Goal: Information Seeking & Learning: Learn about a topic

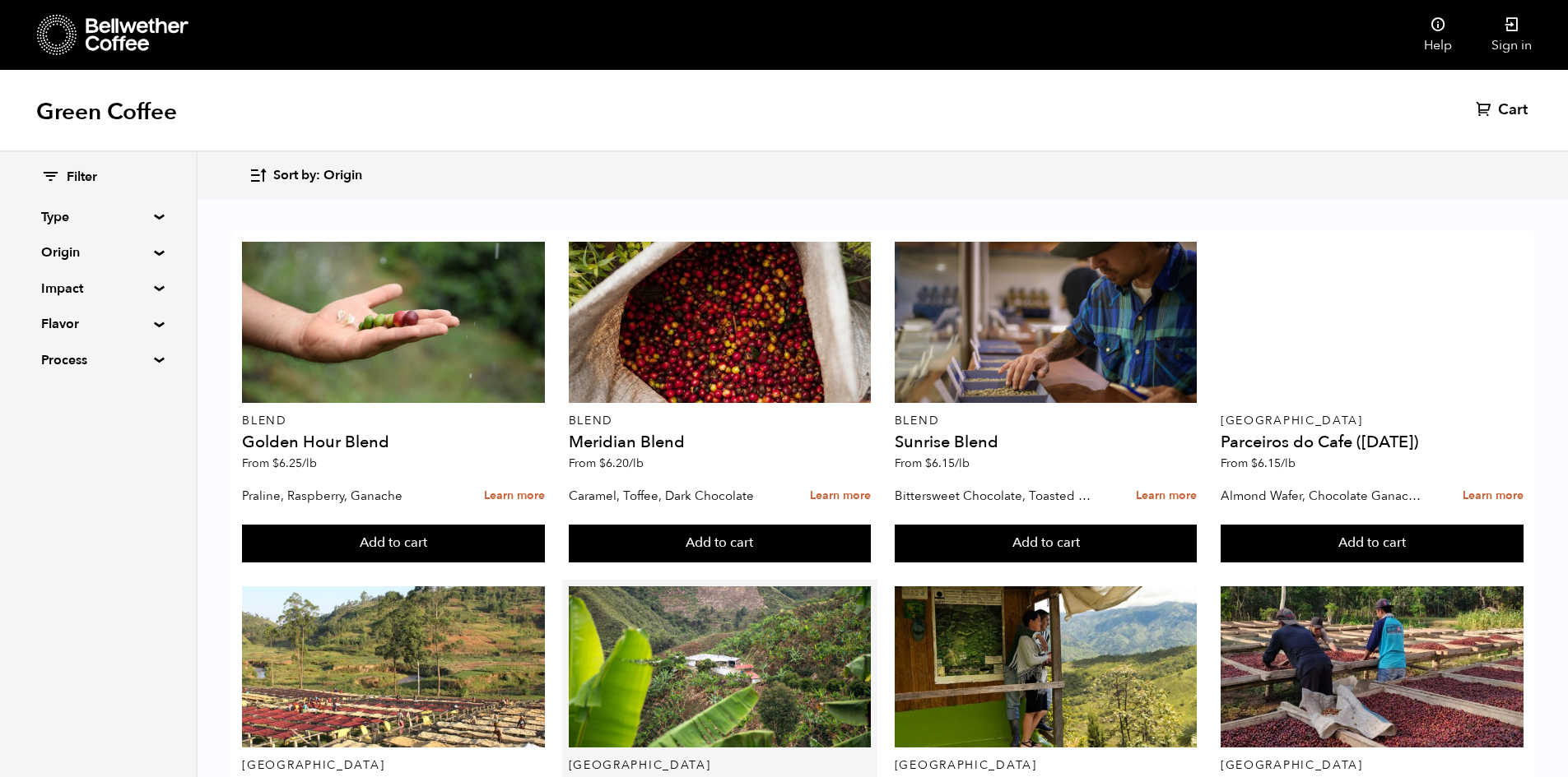
scroll to position [164, 0]
drag, startPoint x: 381, startPoint y: 626, endPoint x: 310, endPoint y: 632, distance: 71.3
click at [310, 632] on div "Burundi Kayanza Gakenke (MAR 25) From $ 5.10 /lb" at bounding box center [393, 705] width 303 height 238
click at [184, 595] on div "Filter Type Blend Single Origin Decaf Seasonal Year Round Origin Blend Brazil B…" at bounding box center [99, 464] width 198 height 625
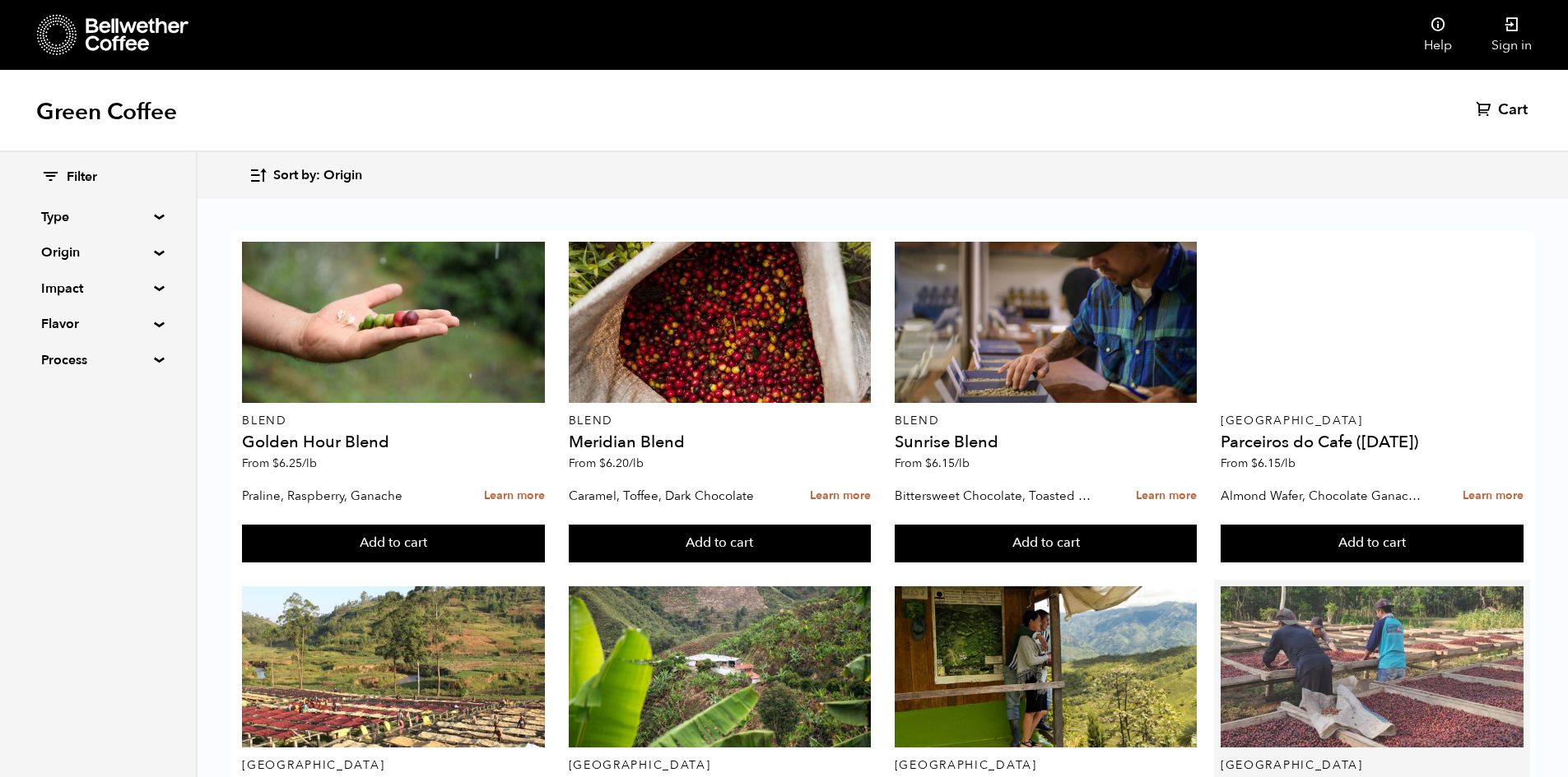
scroll to position [329, 0]
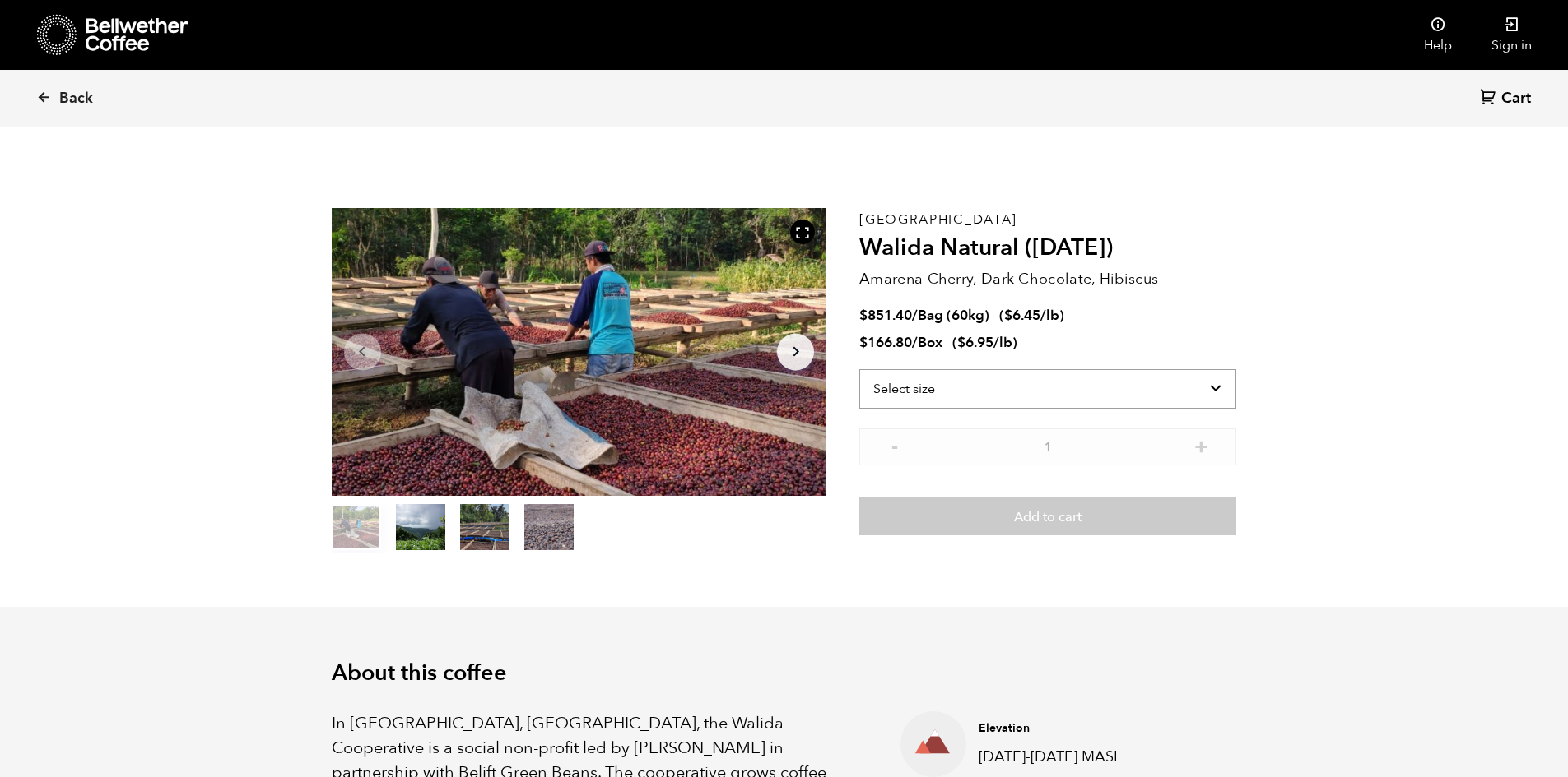
scroll to position [715, 876]
click at [1170, 395] on select "Select size Bag (60kg) (132 lbs) Box (24 lbs)" at bounding box center [1048, 388] width 377 height 40
click at [428, 537] on button "item 1" at bounding box center [420, 531] width 49 height 46
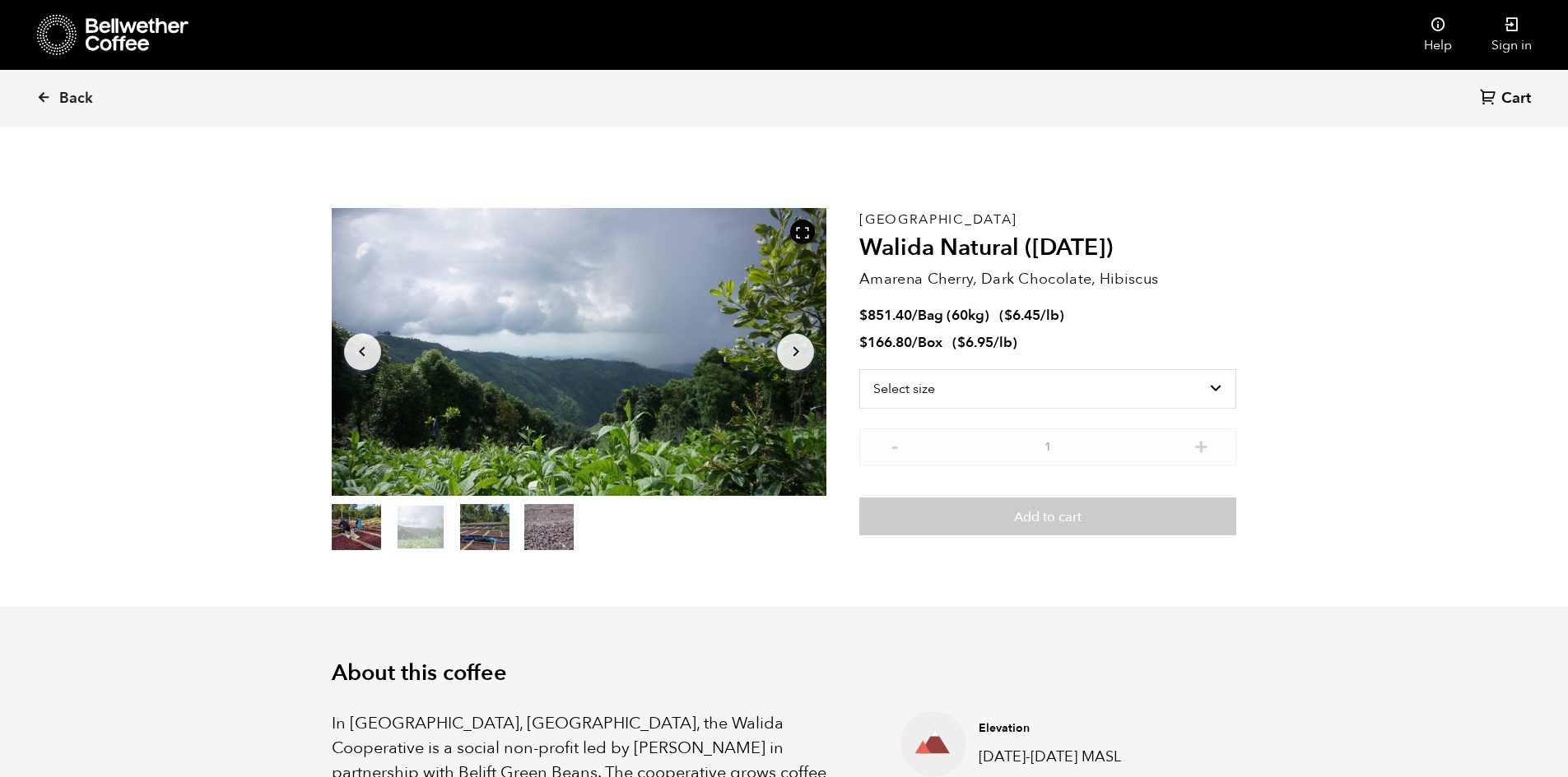
click at [473, 533] on button "item 2" at bounding box center [485, 531] width 49 height 46
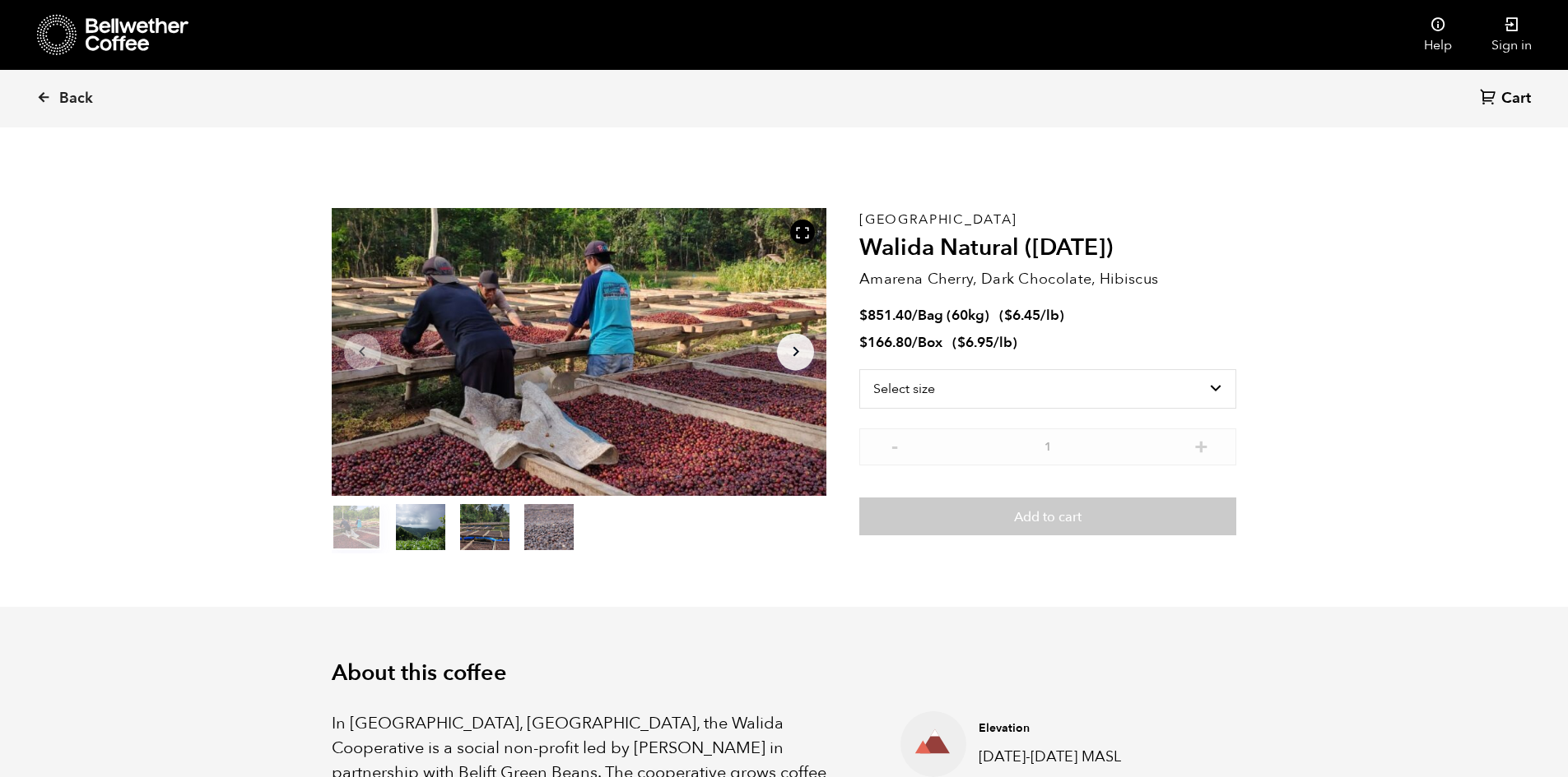
click at [546, 528] on button "item 3" at bounding box center [549, 531] width 49 height 46
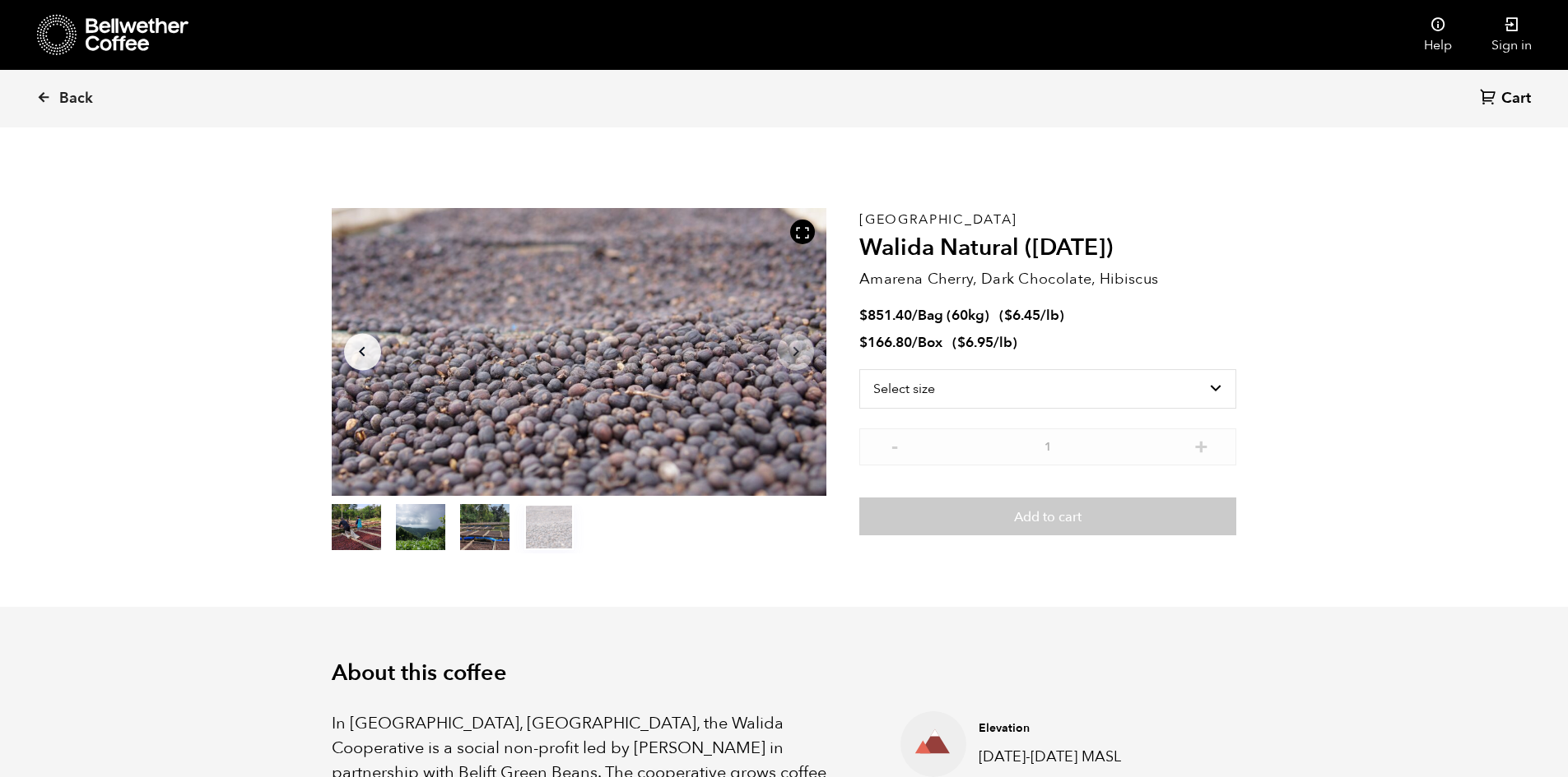
drag, startPoint x: 489, startPoint y: 536, endPoint x: 447, endPoint y: 539, distance: 42.1
click at [489, 536] on button "item 2" at bounding box center [485, 531] width 49 height 46
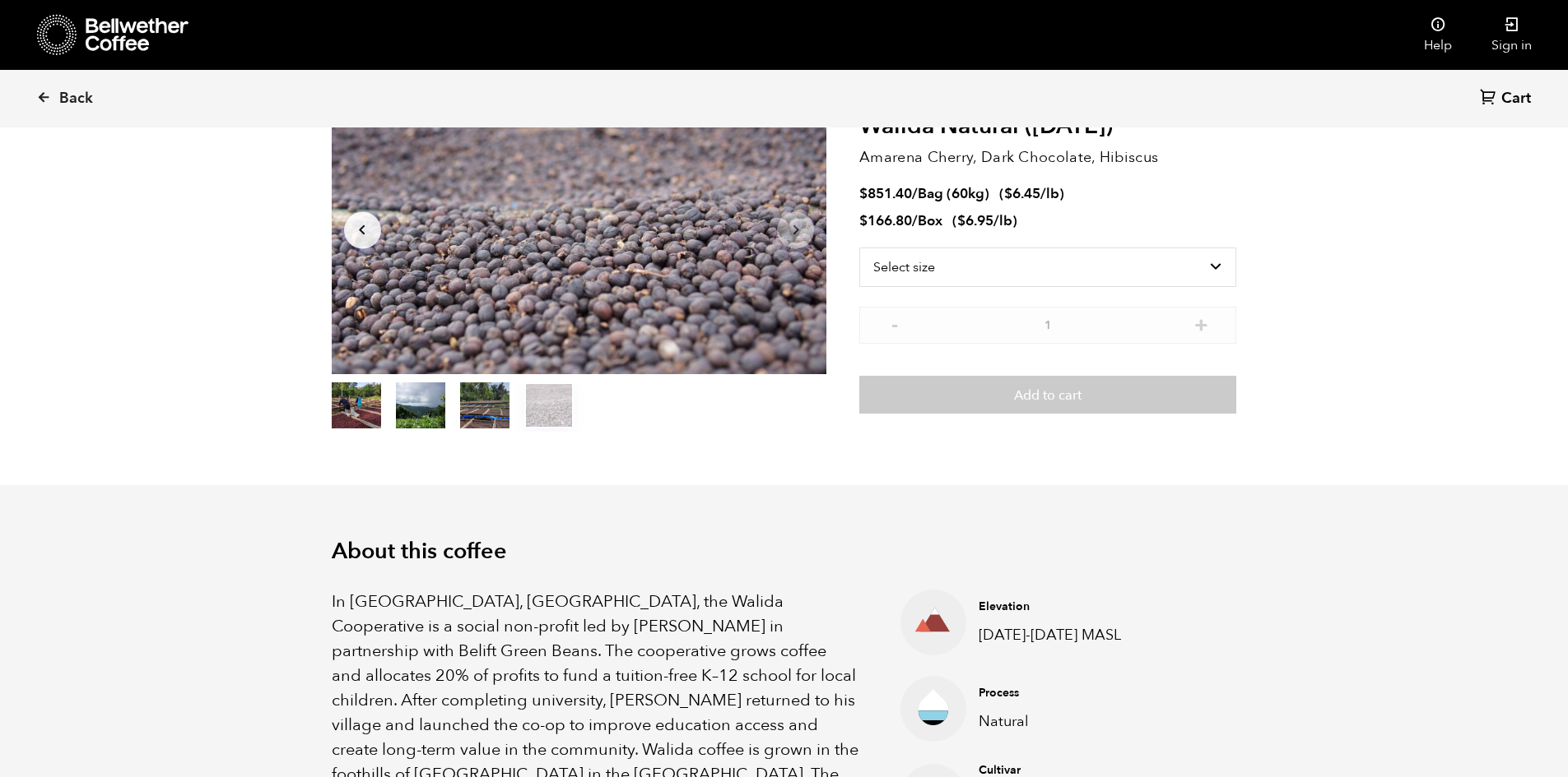
scroll to position [164, 0]
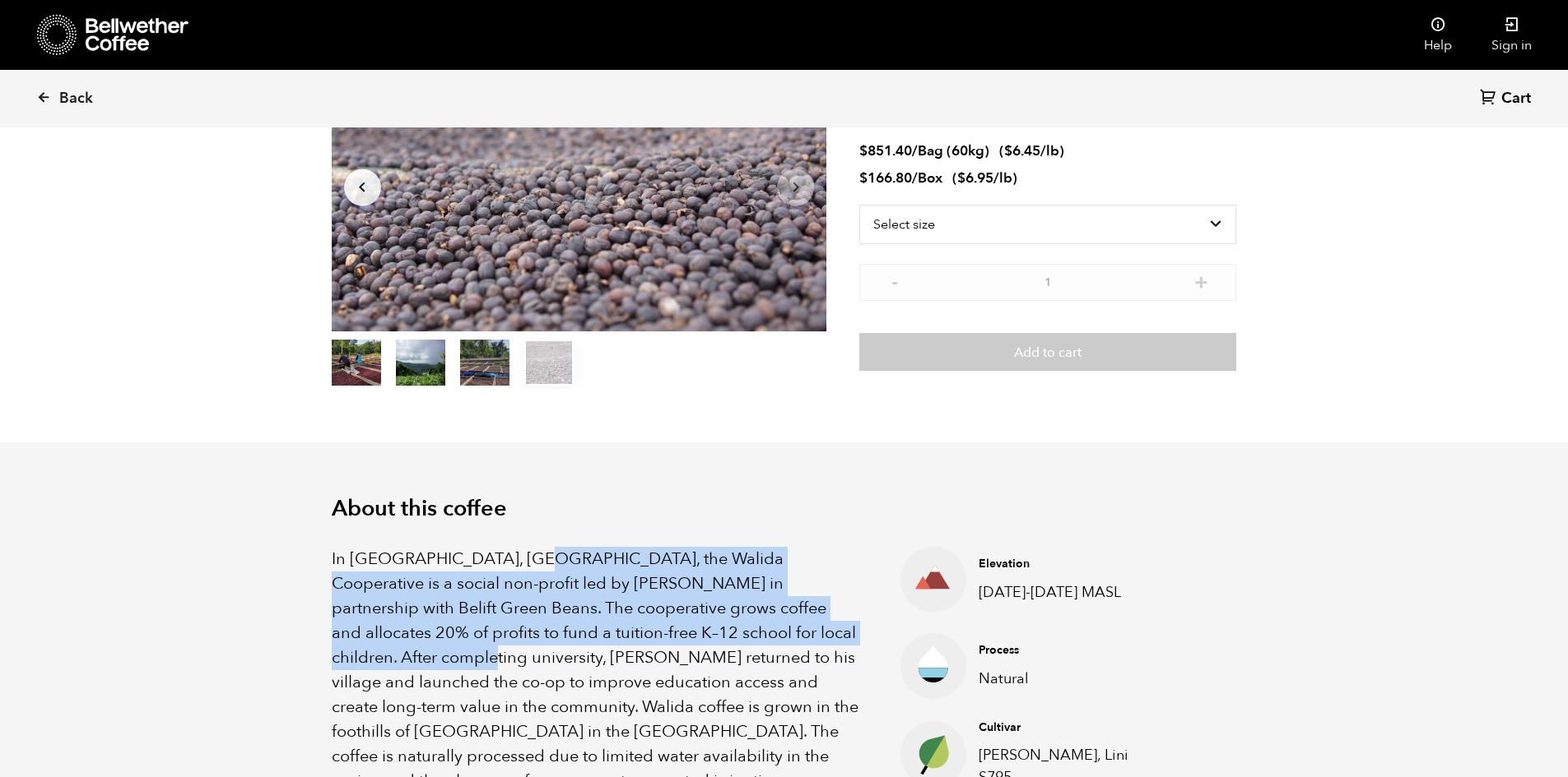
drag, startPoint x: 630, startPoint y: 570, endPoint x: 644, endPoint y: 620, distance: 51.9
click at [797, 643] on p "In [GEOGRAPHIC_DATA], [GEOGRAPHIC_DATA], the Walida Cooperative is a social non…" at bounding box center [595, 706] width 528 height 321
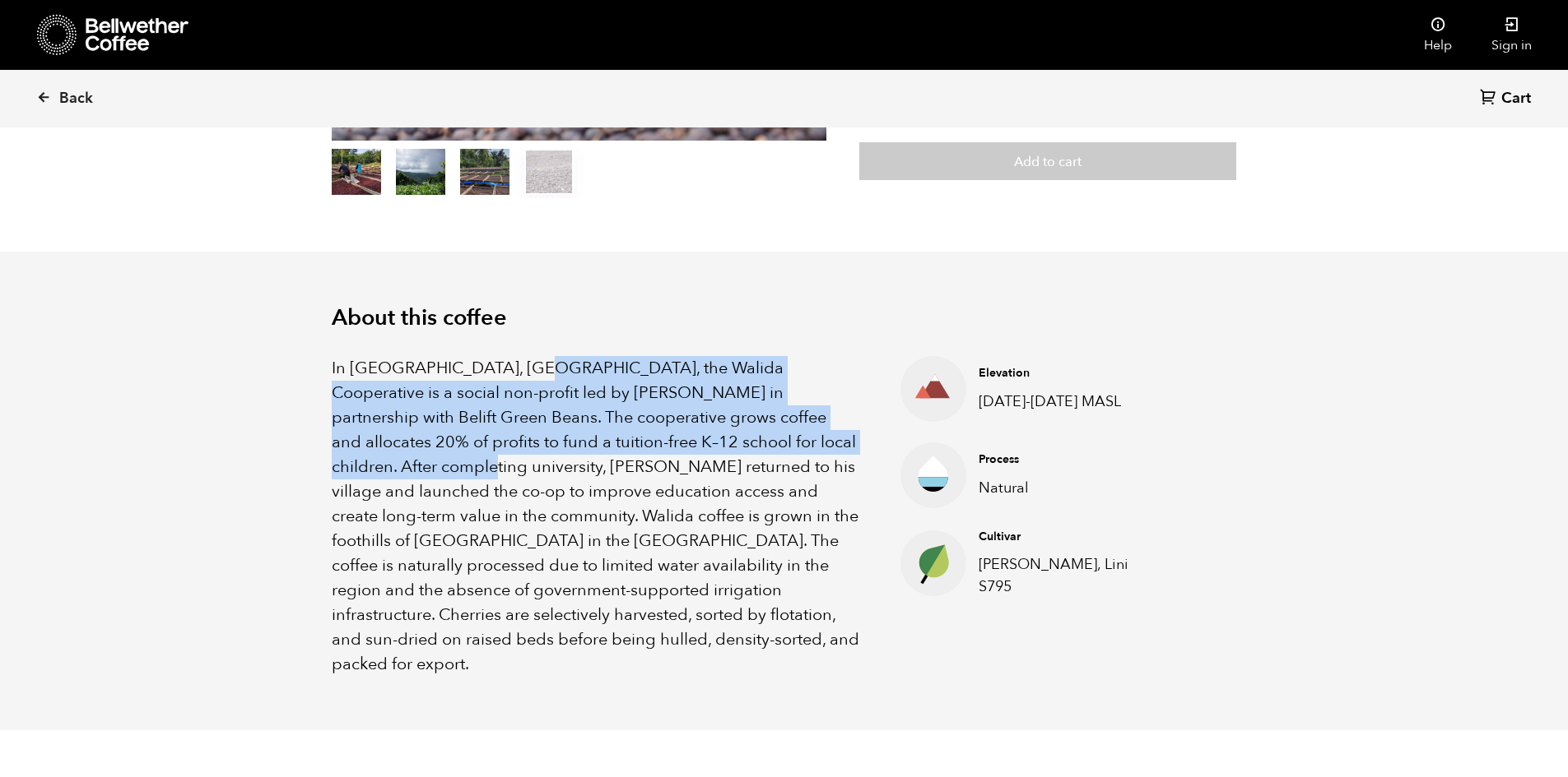
scroll to position [411, 0]
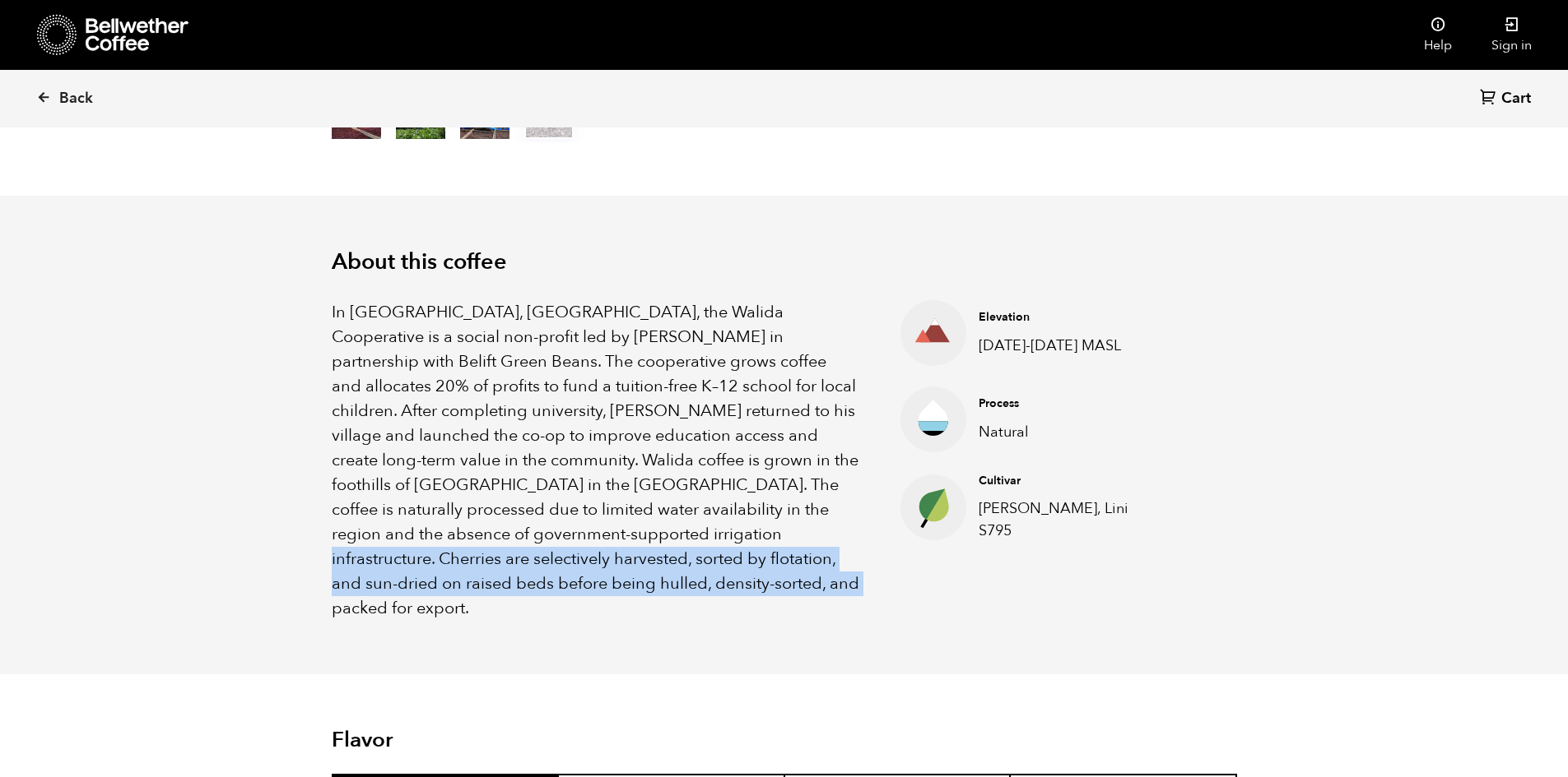
drag, startPoint x: 583, startPoint y: 547, endPoint x: 564, endPoint y: 587, distance: 44.3
click at [564, 587] on p "In [GEOGRAPHIC_DATA], [GEOGRAPHIC_DATA], the Walida Cooperative is a social non…" at bounding box center [595, 460] width 528 height 321
click at [708, 595] on p "In [GEOGRAPHIC_DATA], [GEOGRAPHIC_DATA], the Walida Cooperative is a social non…" at bounding box center [595, 460] width 528 height 321
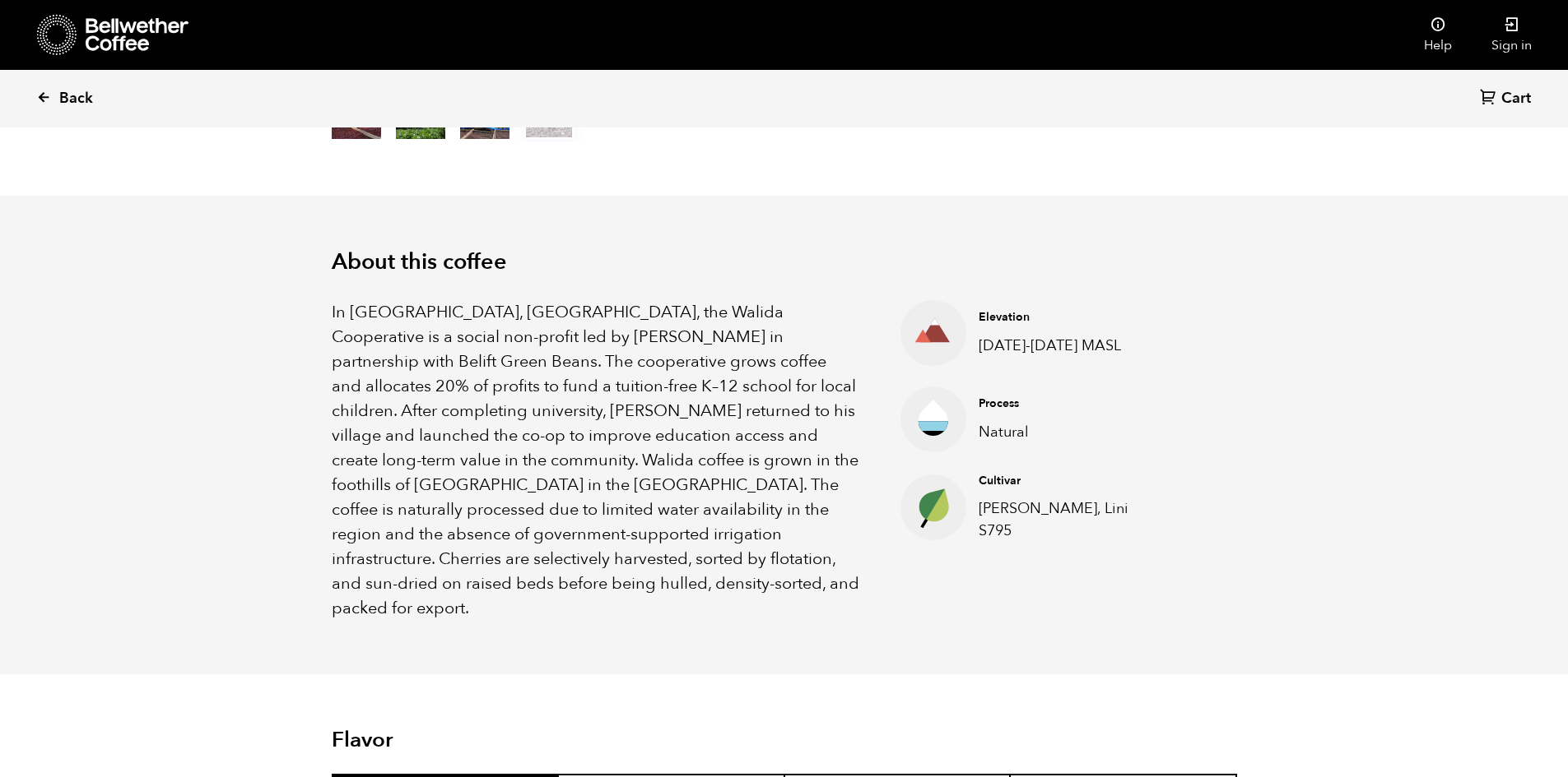
click at [61, 98] on span "Back" at bounding box center [76, 99] width 34 height 19
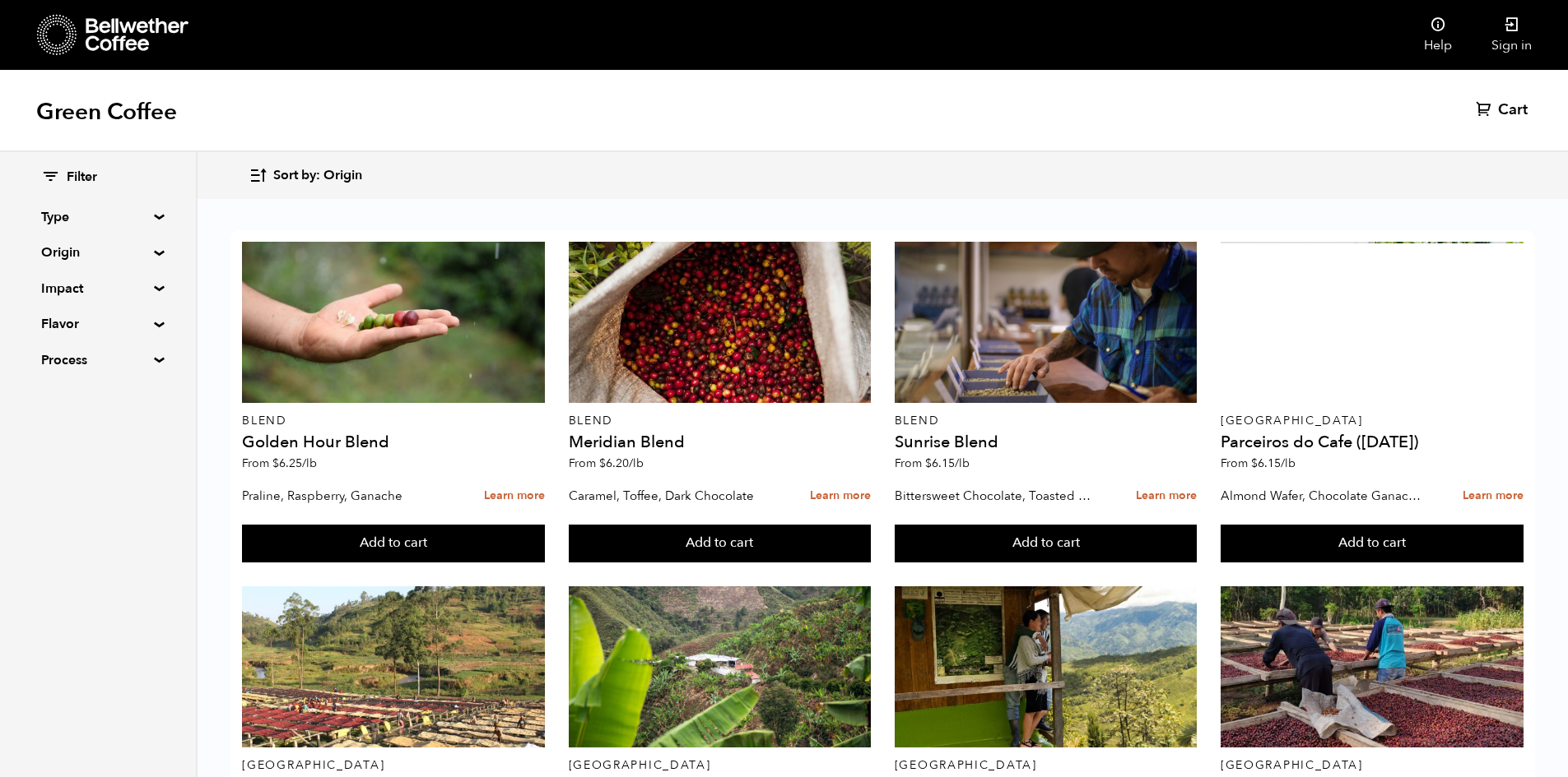
scroll to position [1069, 0]
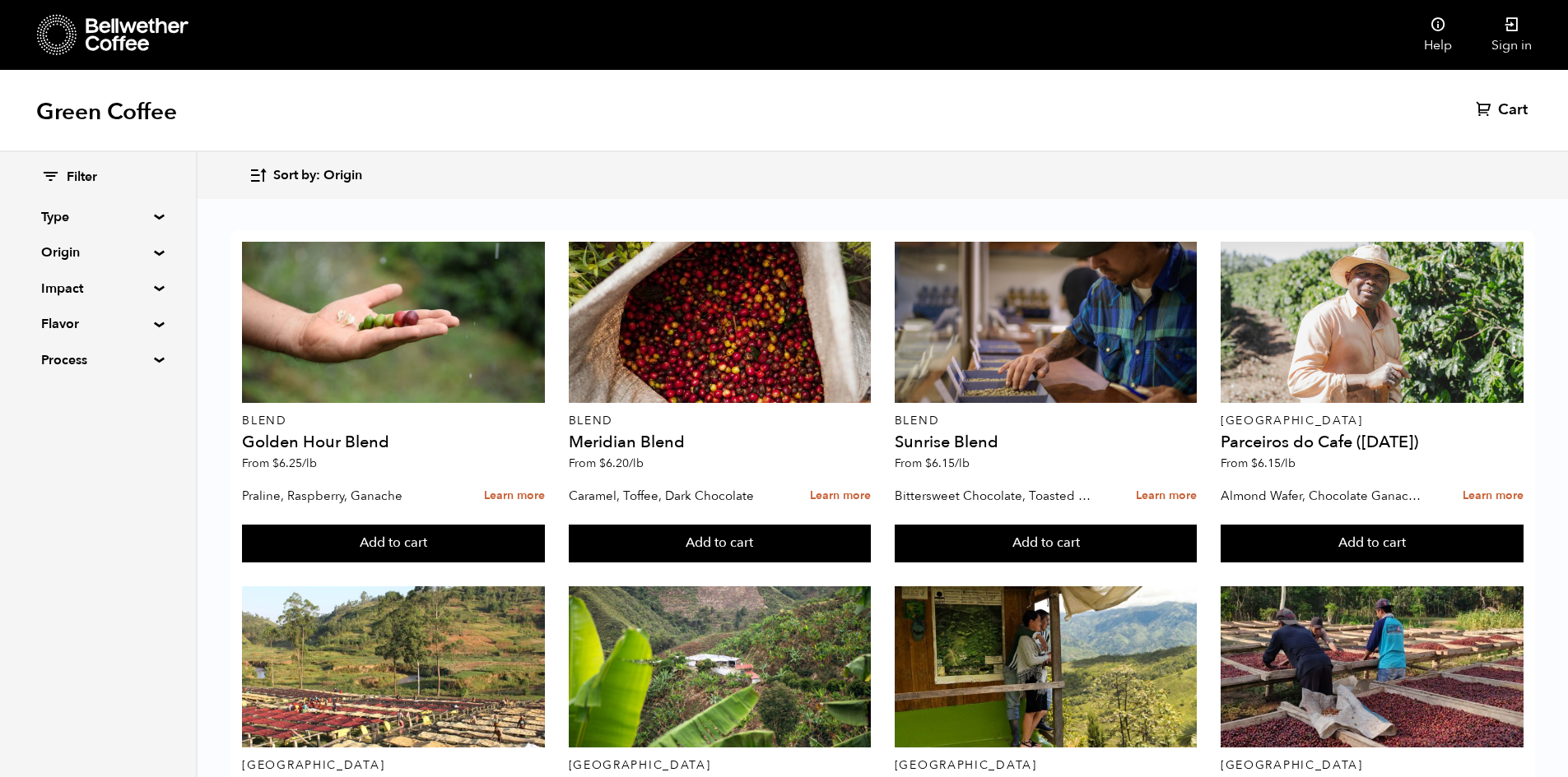
drag, startPoint x: 1299, startPoint y: 429, endPoint x: 1222, endPoint y: 388, distance: 87.2
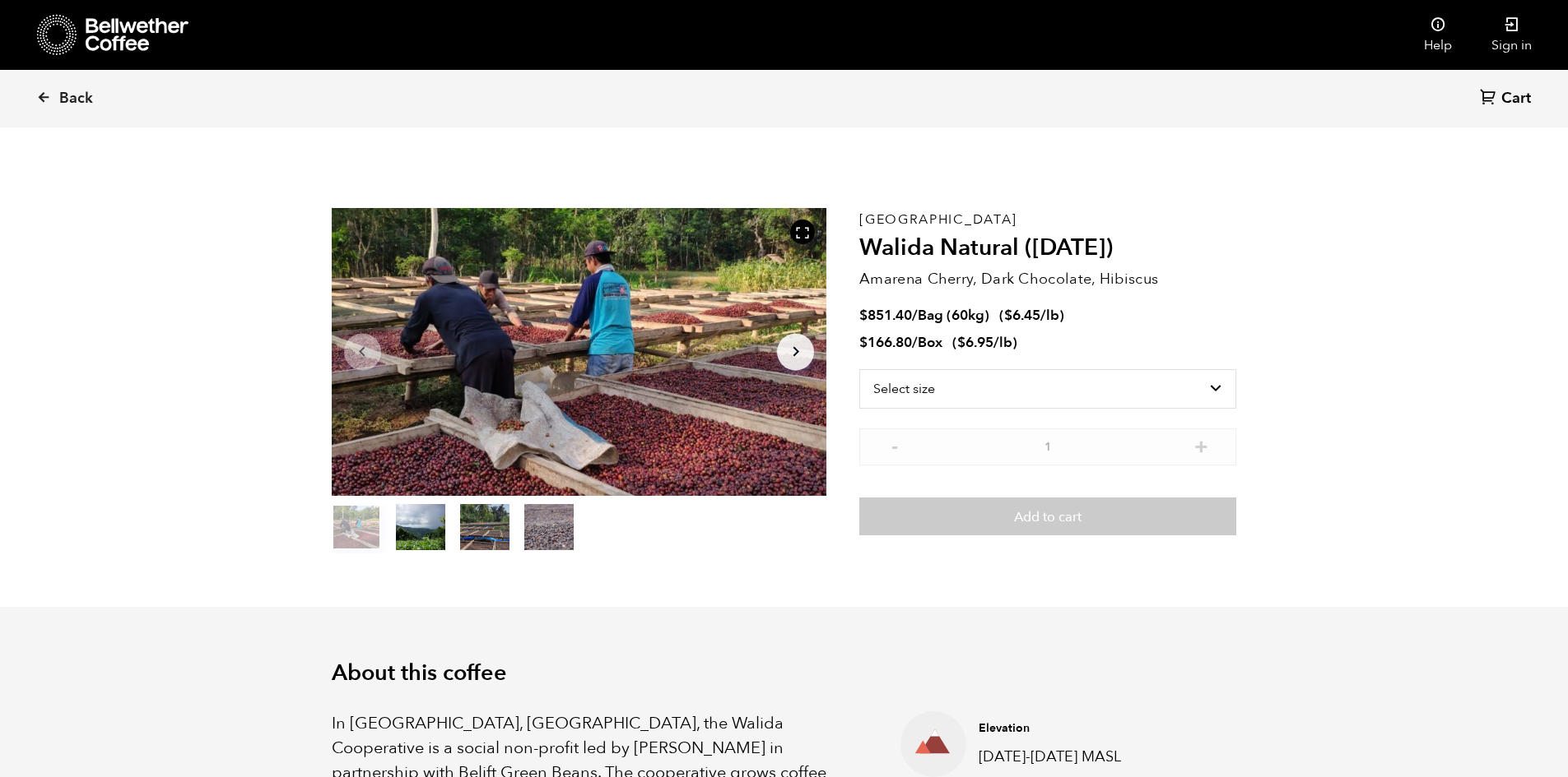
scroll to position [715, 876]
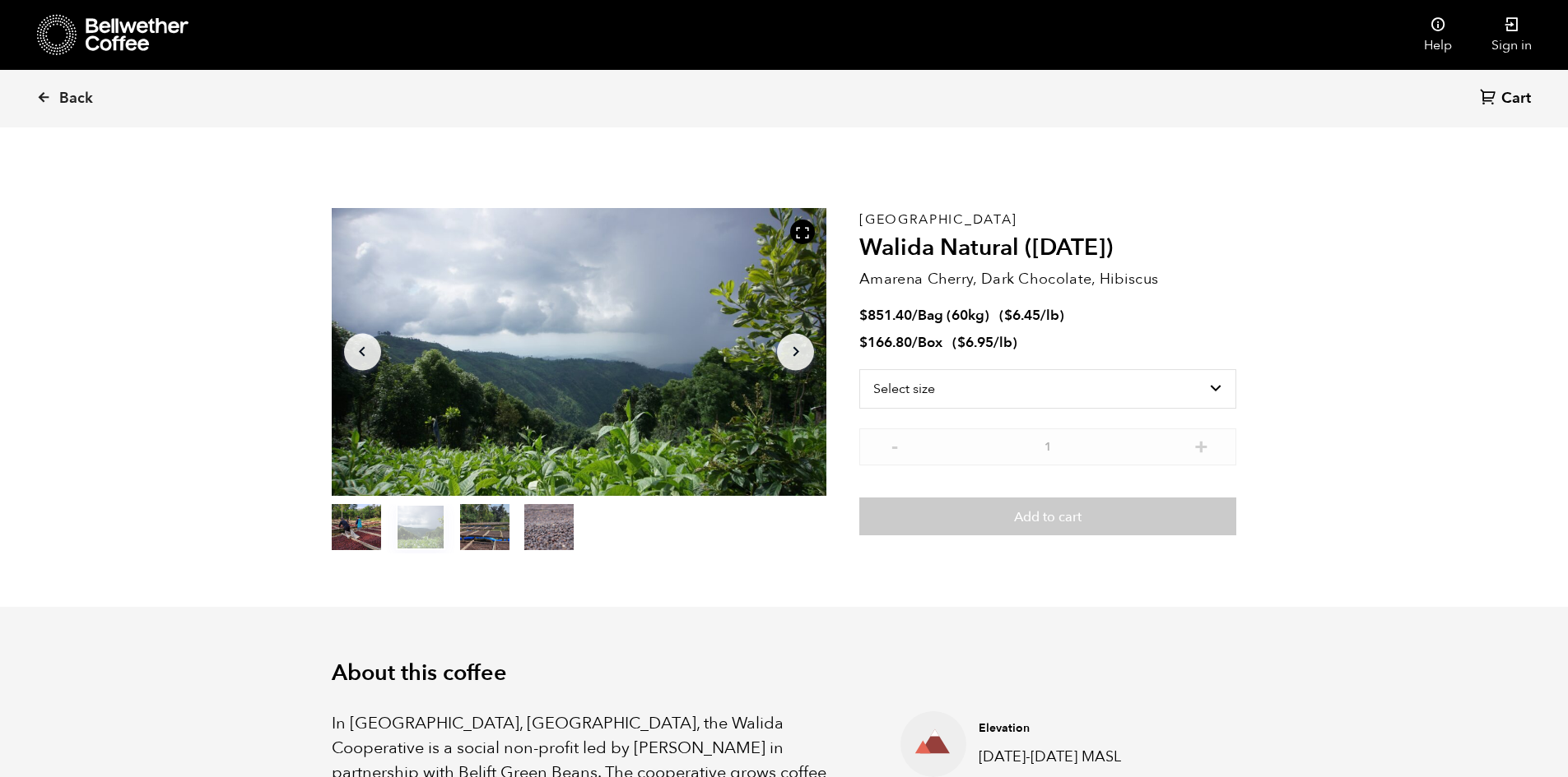
click at [569, 539] on button "item 3" at bounding box center [549, 531] width 49 height 46
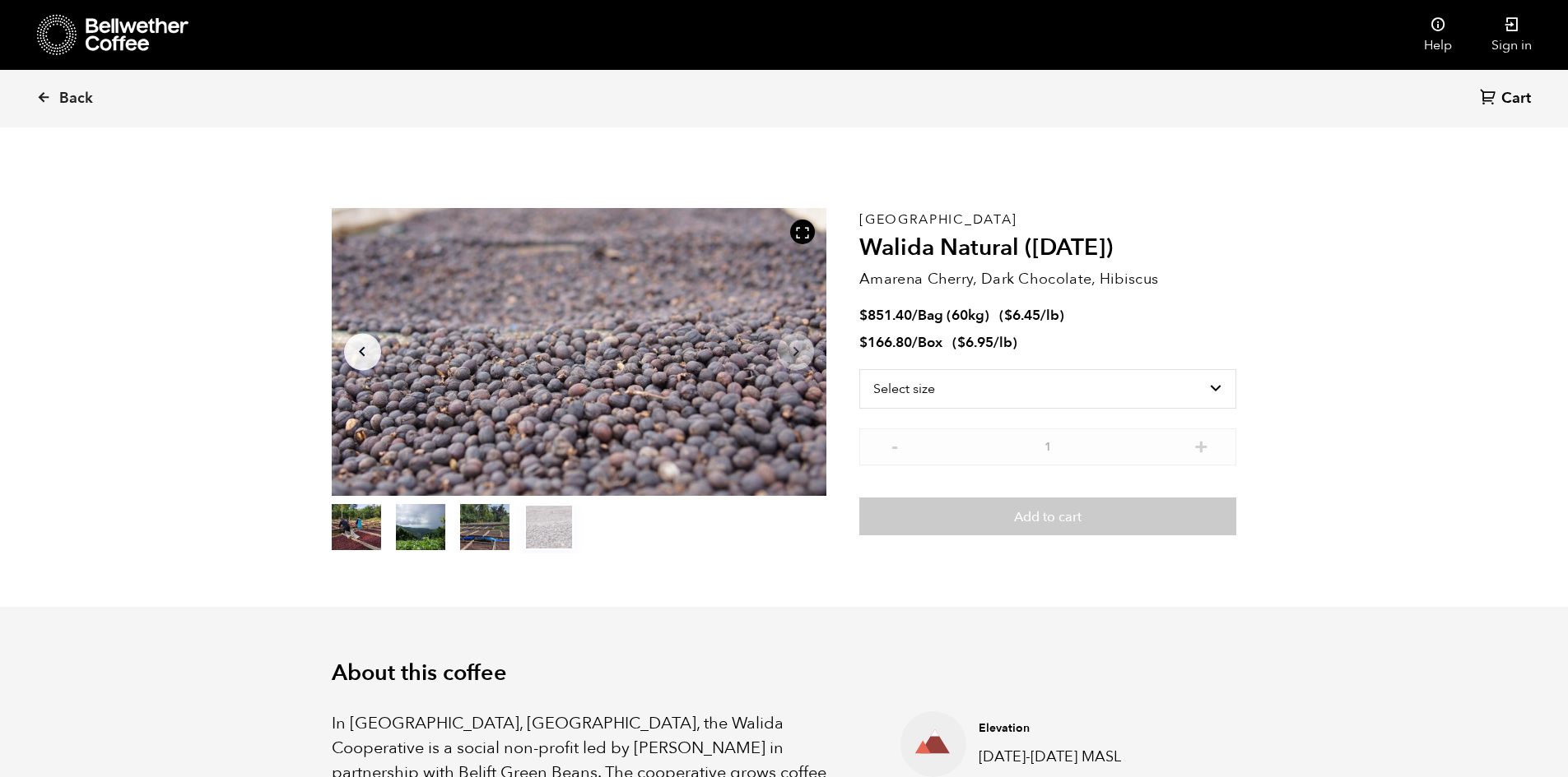
click at [462, 542] on button "item 2" at bounding box center [485, 531] width 49 height 46
drag, startPoint x: 353, startPoint y: 724, endPoint x: 547, endPoint y: 729, distance: 194.1
copy p "Tlogosari Village, East Java"
